Goal: Navigation & Orientation: Find specific page/section

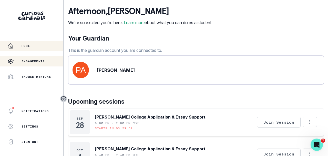
click at [40, 62] on p "Engagements" at bounding box center [33, 61] width 23 height 4
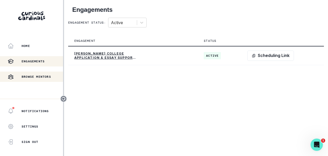
click at [34, 81] on button "Browse Mentors" at bounding box center [31, 77] width 63 height 10
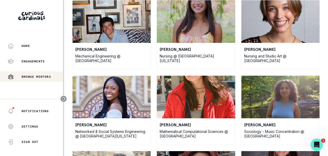
scroll to position [1037, 0]
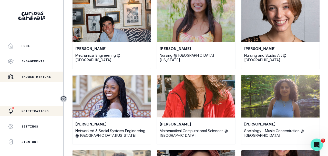
click at [32, 112] on p "Notifications" at bounding box center [35, 111] width 27 height 4
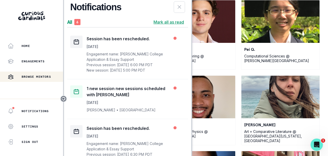
scroll to position [0, 0]
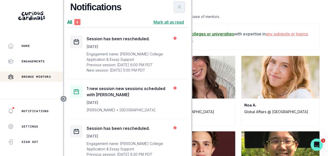
click at [183, 8] on button "Close Notifications Panel" at bounding box center [179, 7] width 11 height 12
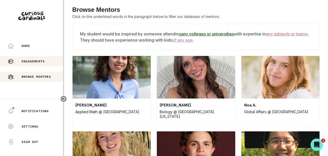
click at [27, 65] on button "Engagements" at bounding box center [31, 61] width 63 height 10
